Goal: Information Seeking & Learning: Learn about a topic

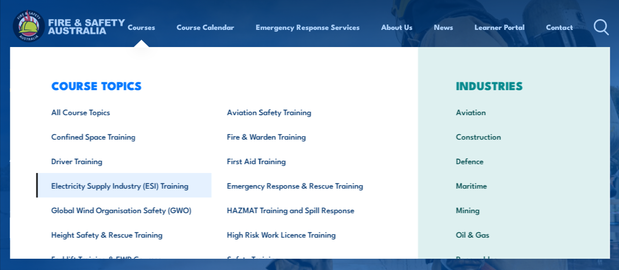
click at [163, 185] on link "Electricity Supply Industry (ESI) Training" at bounding box center [124, 185] width 176 height 24
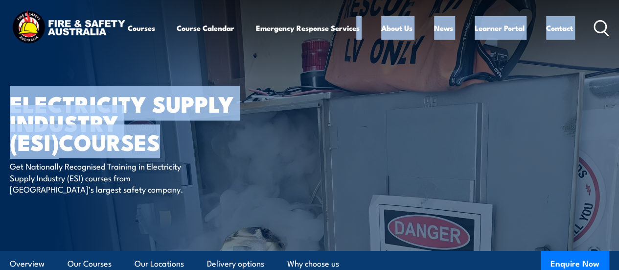
drag, startPoint x: 0, startPoint y: 0, endPoint x: 242, endPoint y: -54, distance: 247.8
click at [242, 0] on html "Courses Course Calendar Emergency Response Services Services Overview Emergency…" at bounding box center [309, 135] width 619 height 270
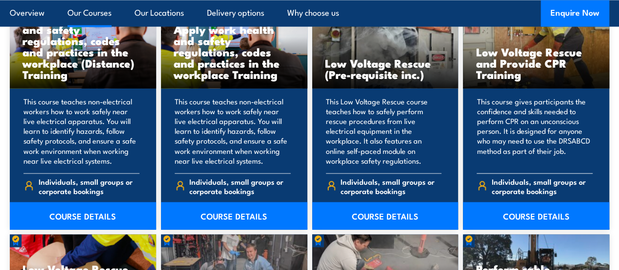
scroll to position [782, 0]
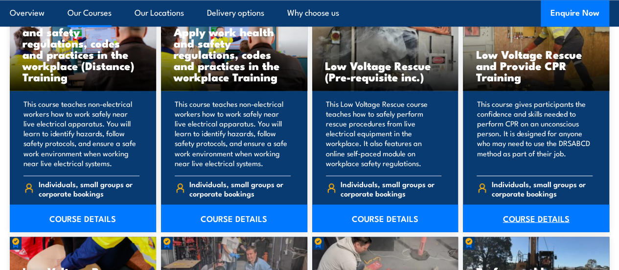
click at [520, 232] on link "COURSE DETAILS" at bounding box center [536, 217] width 146 height 27
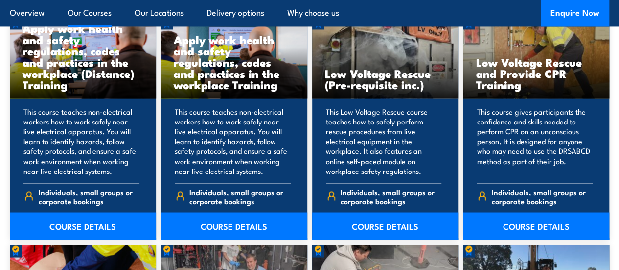
scroll to position [782, 0]
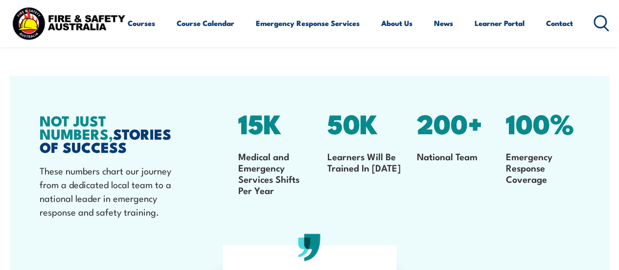
scroll to position [1310, 0]
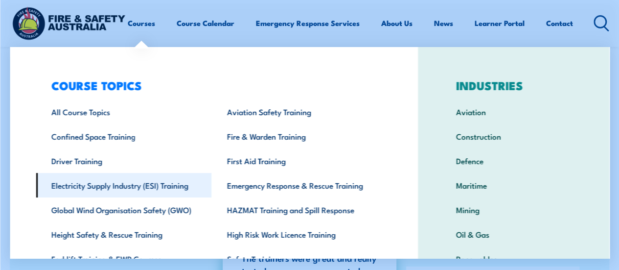
click at [132, 185] on link "Electricity Supply Industry (ESI) Training" at bounding box center [124, 185] width 176 height 24
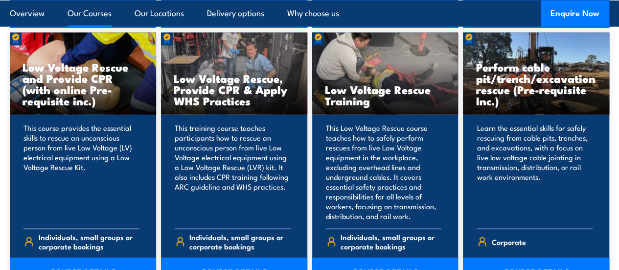
scroll to position [1032, 0]
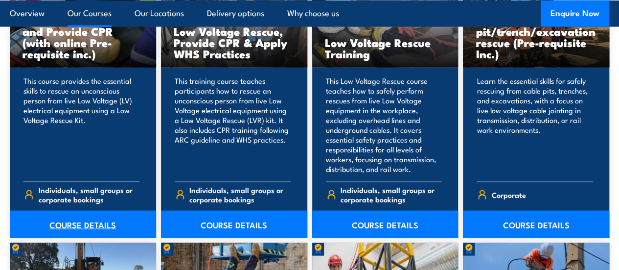
click at [78, 238] on link "COURSE DETAILS" at bounding box center [83, 223] width 146 height 27
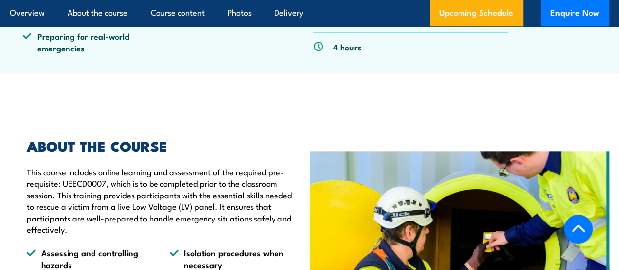
scroll to position [500, 0]
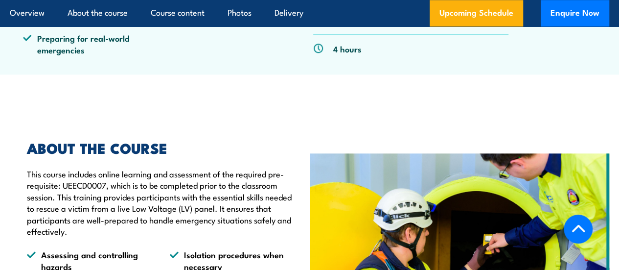
click at [490, 25] on link "WA" at bounding box center [496, 20] width 12 height 12
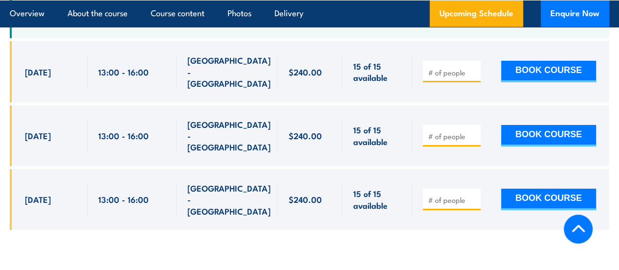
scroll to position [1738, 0]
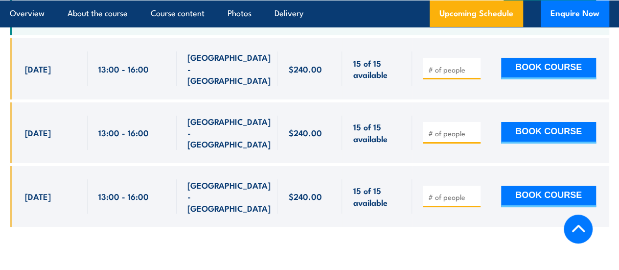
drag, startPoint x: 18, startPoint y: 51, endPoint x: 436, endPoint y: 169, distance: 433.9
click at [436, 169] on div "$240.00" at bounding box center [310, 139] width 600 height 203
copy div "[DATE] 13:00 - 16:00 [GEOGRAPHIC_DATA] - [GEOGRAPHIC_DATA] 15 of 15 available $…"
